Goal: Transaction & Acquisition: Subscribe to service/newsletter

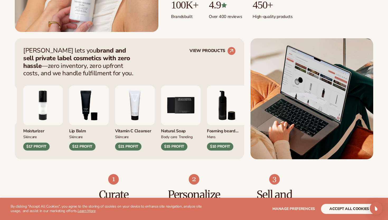
scroll to position [182, 0]
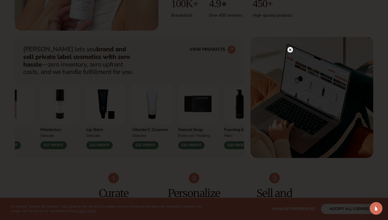
click at [291, 49] on icon at bounding box center [290, 50] width 3 height 3
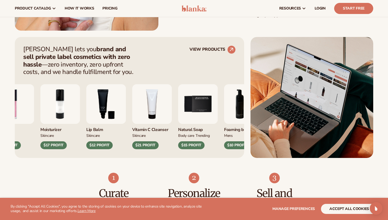
scroll to position [180, 0]
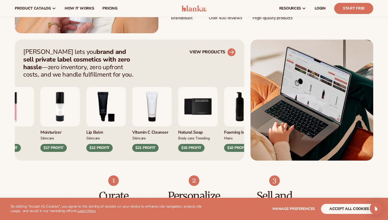
click at [230, 53] on circle at bounding box center [231, 52] width 12 height 12
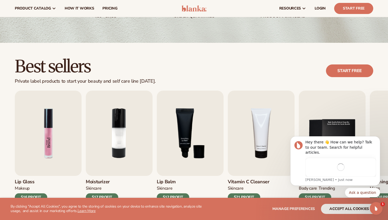
click at [39, 145] on img "1 / 9" at bounding box center [48, 132] width 67 height 85
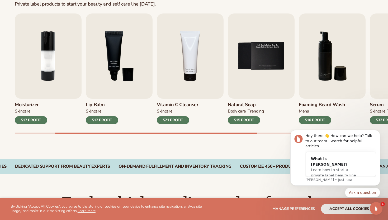
scroll to position [187, 0]
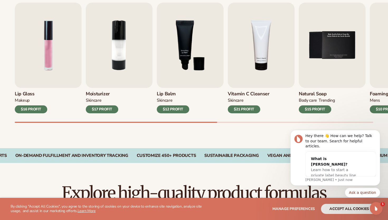
click at [37, 110] on div "$16 PROFIT" at bounding box center [31, 109] width 32 height 8
click at [43, 75] on img "1 / 9" at bounding box center [48, 45] width 67 height 85
click at [50, 61] on img "1 / 9" at bounding box center [48, 45] width 67 height 85
click at [379, 133] on icon "Dismiss notification" at bounding box center [378, 131] width 3 height 3
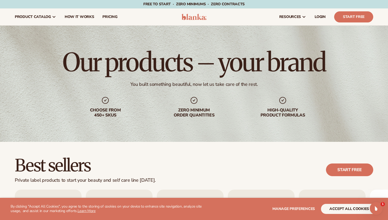
scroll to position [0, 0]
click at [357, 172] on link "Start free" at bounding box center [349, 169] width 47 height 13
